Goal: Task Accomplishment & Management: Use online tool/utility

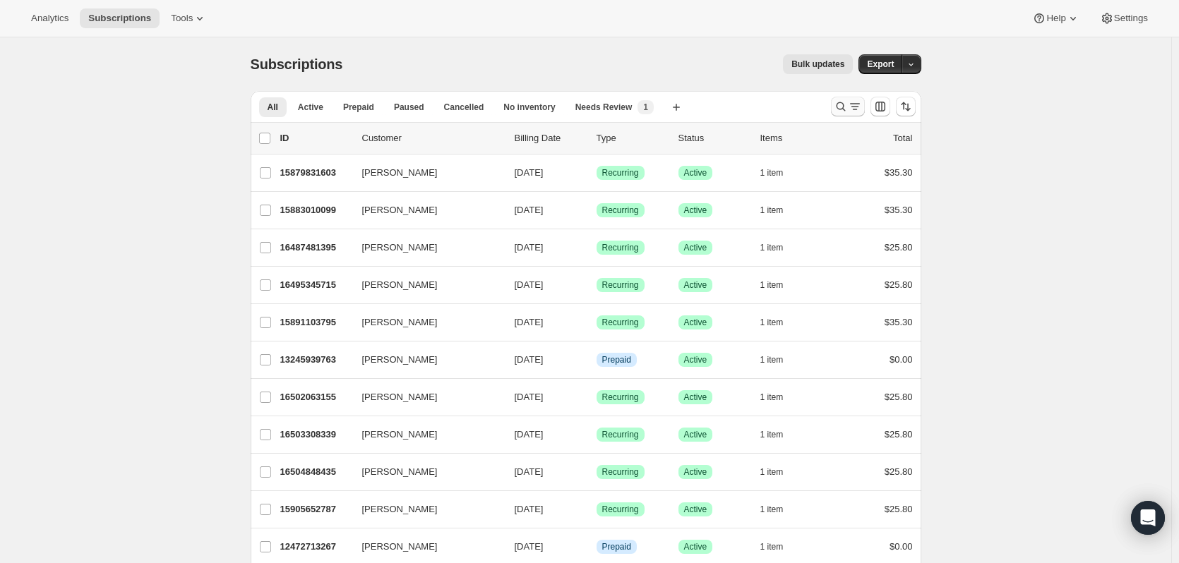
click at [850, 107] on icon "Search and filter results" at bounding box center [855, 107] width 14 height 14
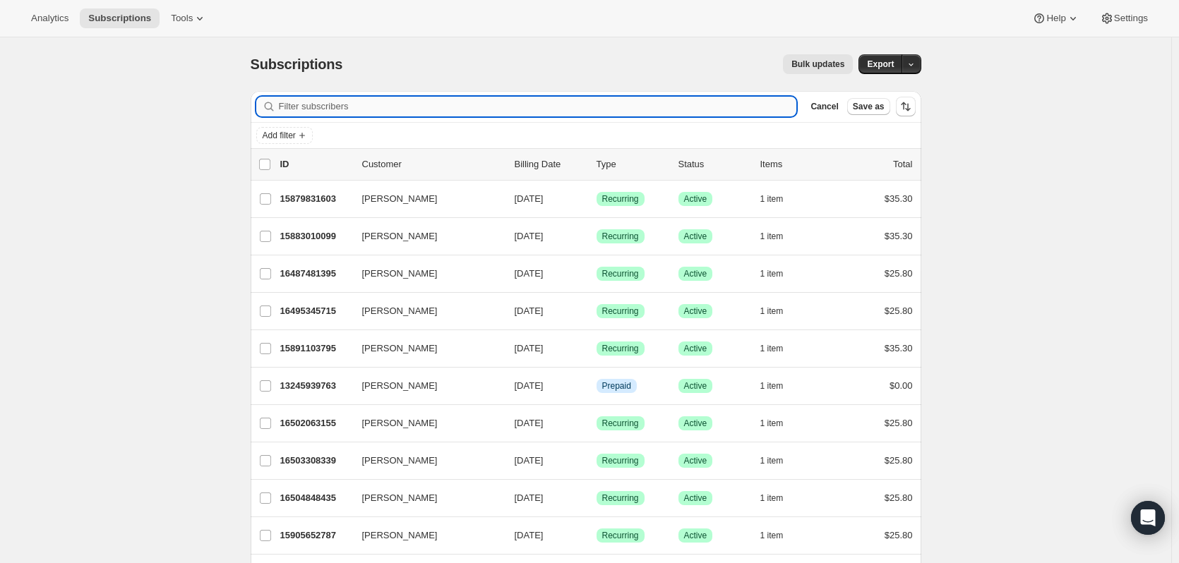
paste input "[PERSON_NAME][EMAIL_ADDRESS][DOMAIN_NAME]"
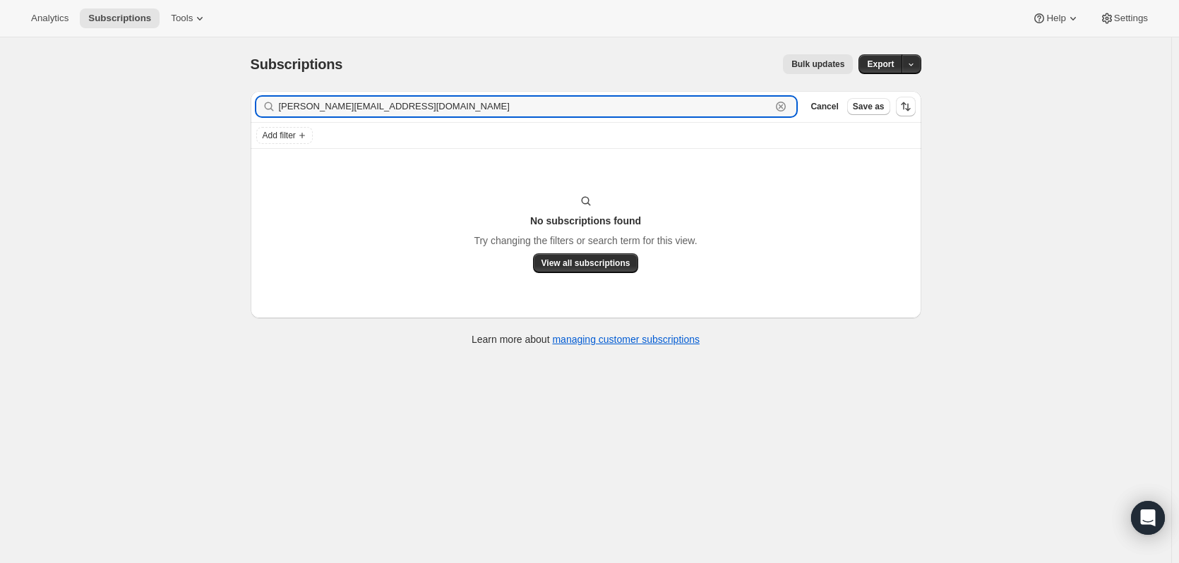
type input "[PERSON_NAME][EMAIL_ADDRESS][DOMAIN_NAME]"
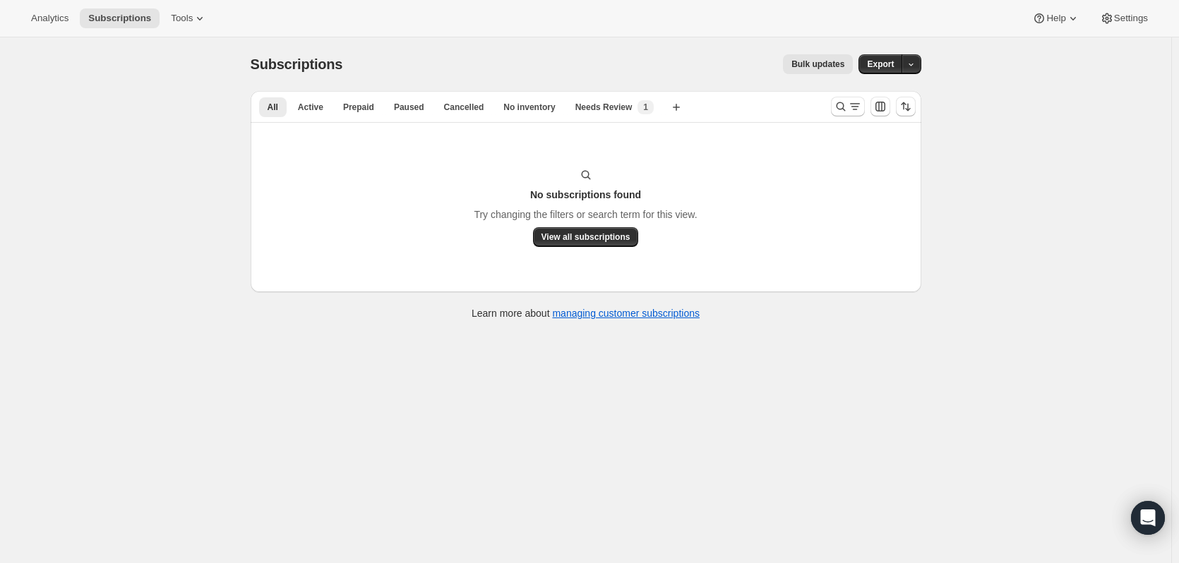
click at [833, 113] on div at bounding box center [848, 107] width 34 height 20
click at [838, 112] on icon "Search and filter results" at bounding box center [840, 107] width 14 height 14
